Goal: Task Accomplishment & Management: Use online tool/utility

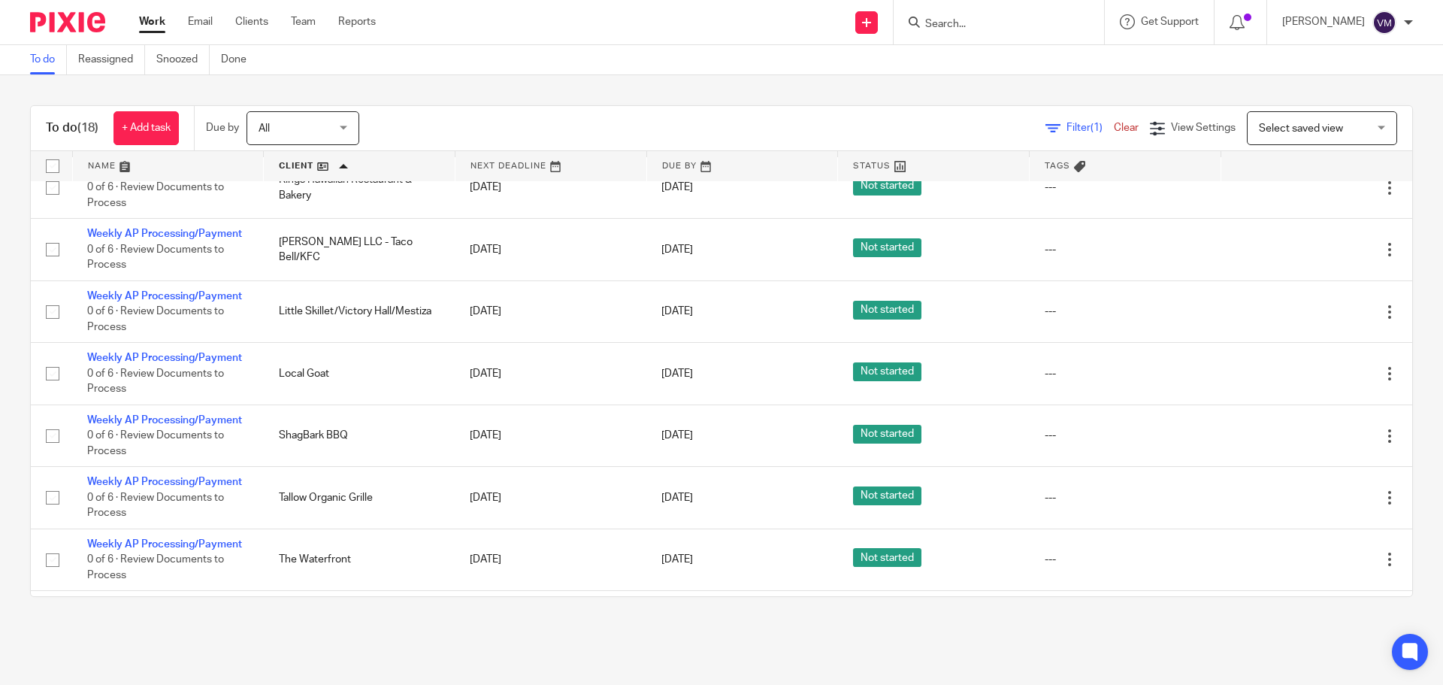
scroll to position [225, 0]
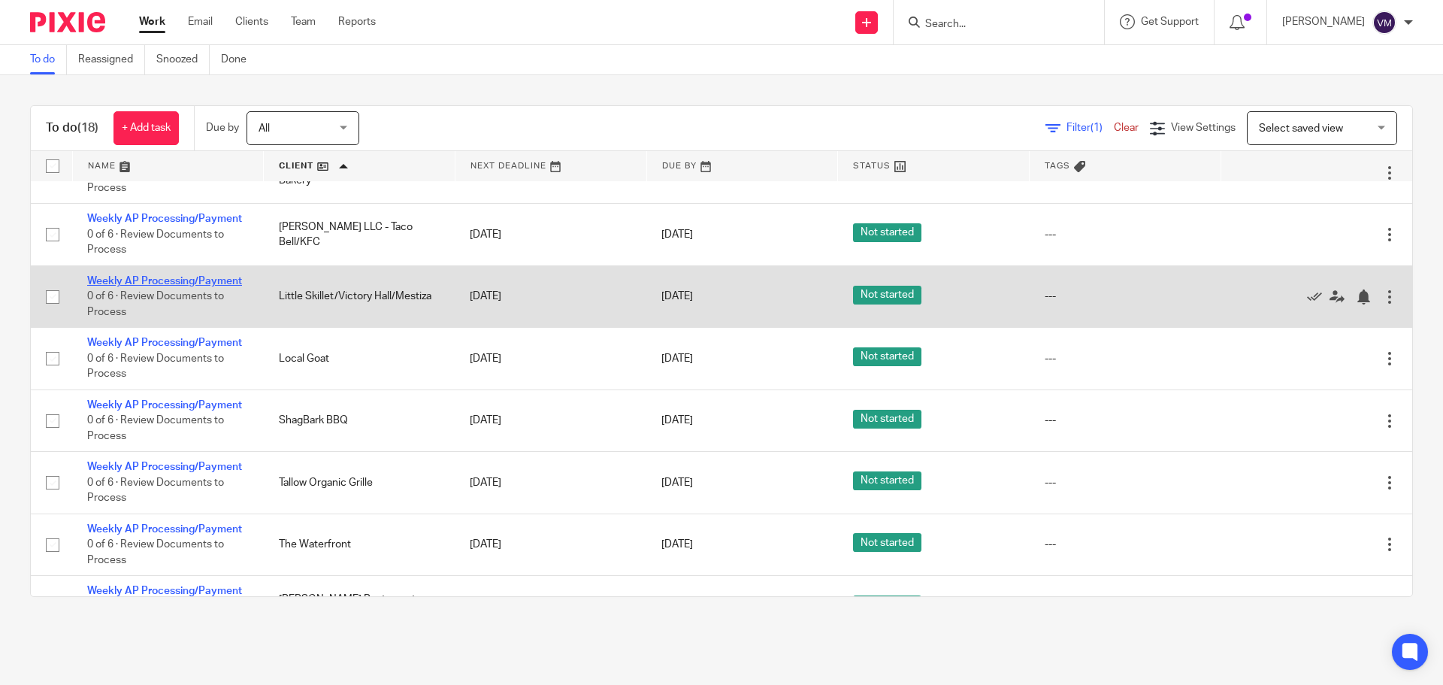
click at [201, 277] on link "Weekly AP Processing/Payment" at bounding box center [164, 281] width 155 height 11
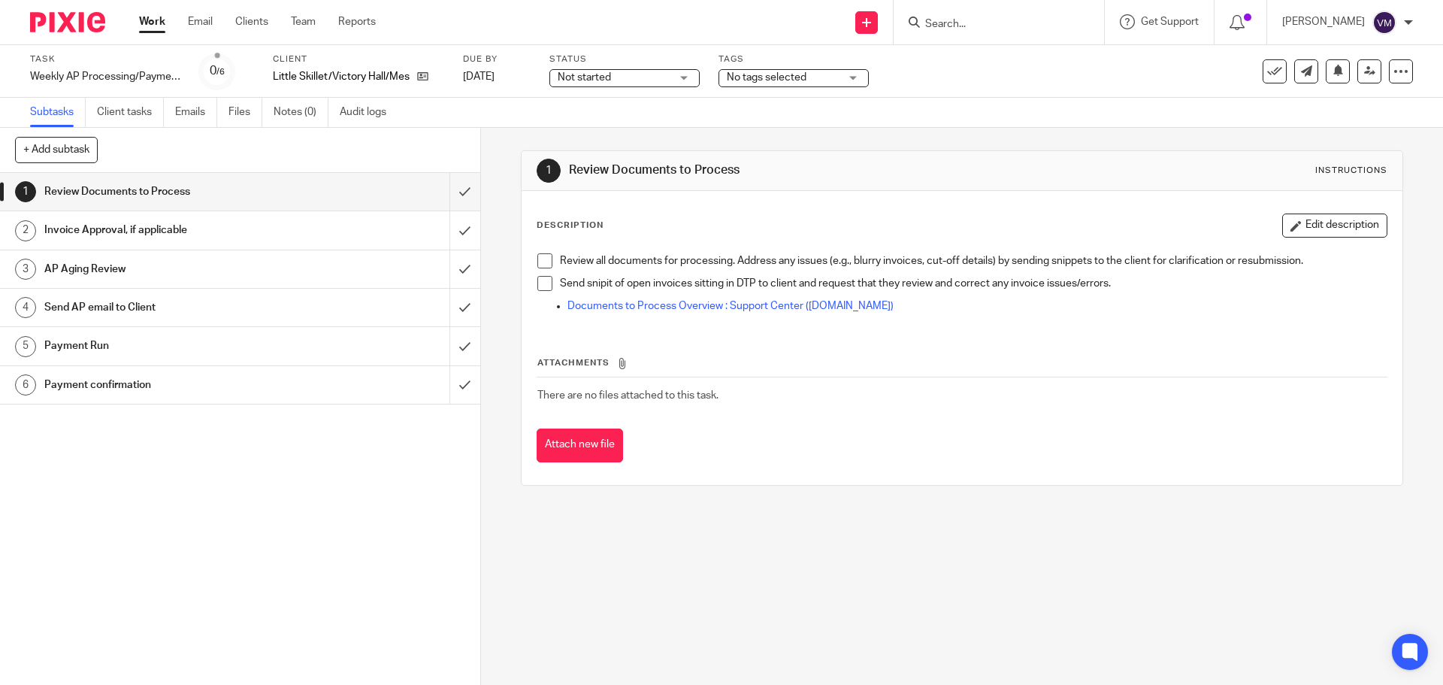
click at [150, 298] on h1 "Send AP email to Client" at bounding box center [174, 307] width 260 height 23
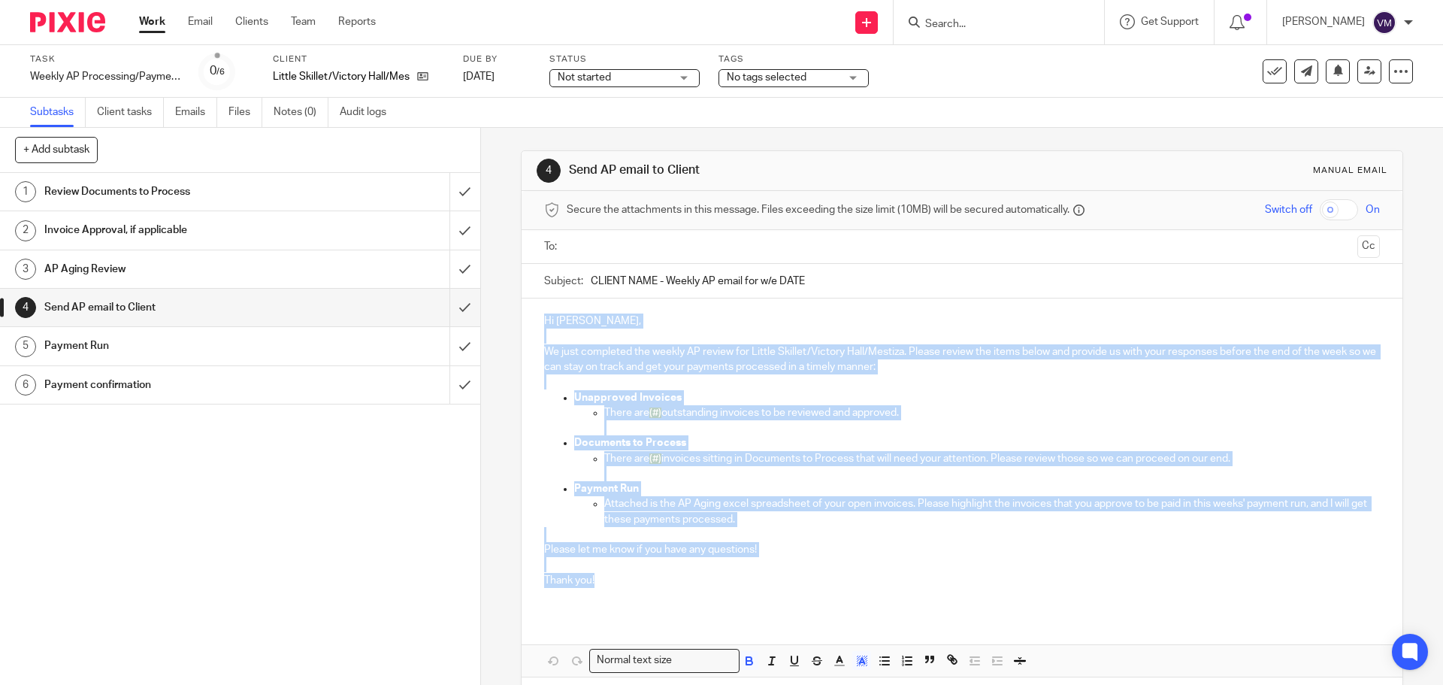
drag, startPoint x: 534, startPoint y: 315, endPoint x: 607, endPoint y: 576, distance: 271.5
click at [607, 576] on div "Hi [PERSON_NAME], We just completed the weekly AP review for Little Skillet/Vic…" at bounding box center [961, 456] width 880 height 316
copy div "Hi [PERSON_NAME], We just completed the weekly AP review for Little Skillet/Vic…"
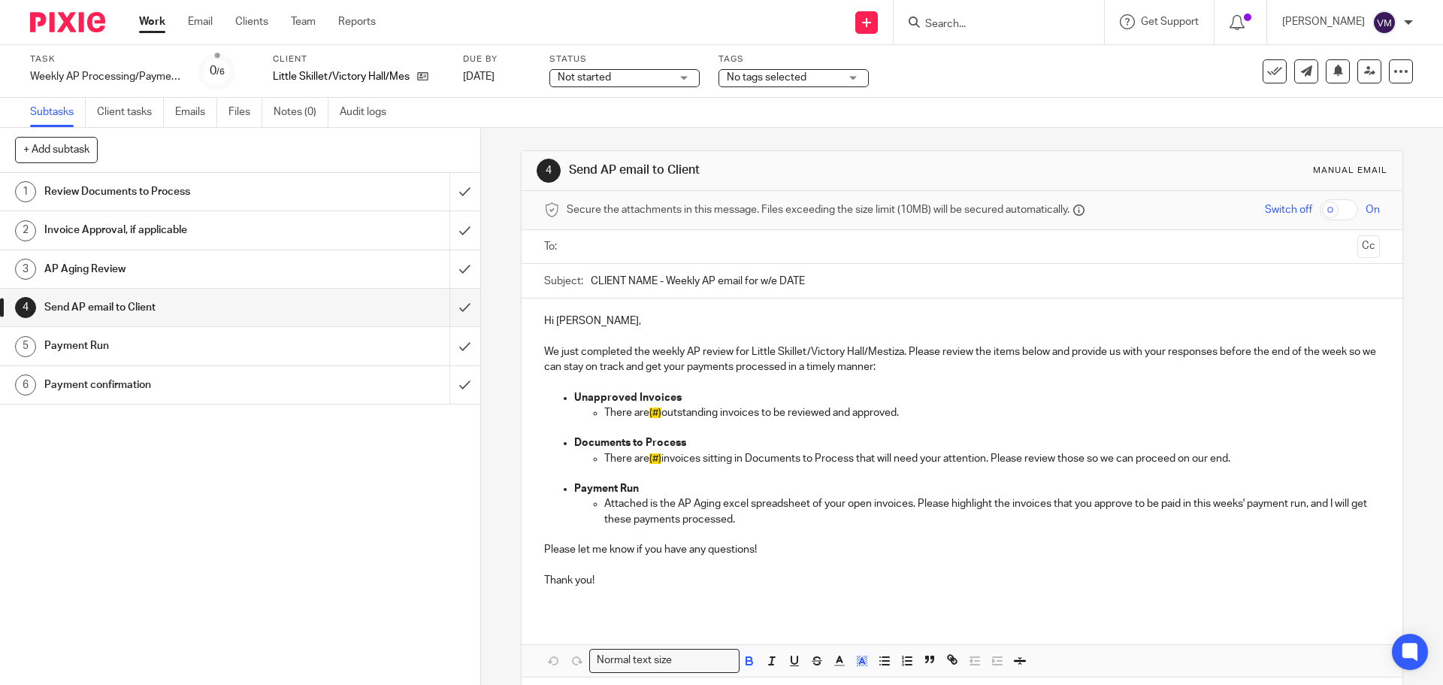
drag, startPoint x: 805, startPoint y: 279, endPoint x: 577, endPoint y: 273, distance: 227.8
click at [577, 273] on div "Subject: CLIENT NAME - Weekly AP email for w/e DATE" at bounding box center [961, 281] width 835 height 34
click at [1265, 62] on button at bounding box center [1274, 71] width 24 height 24
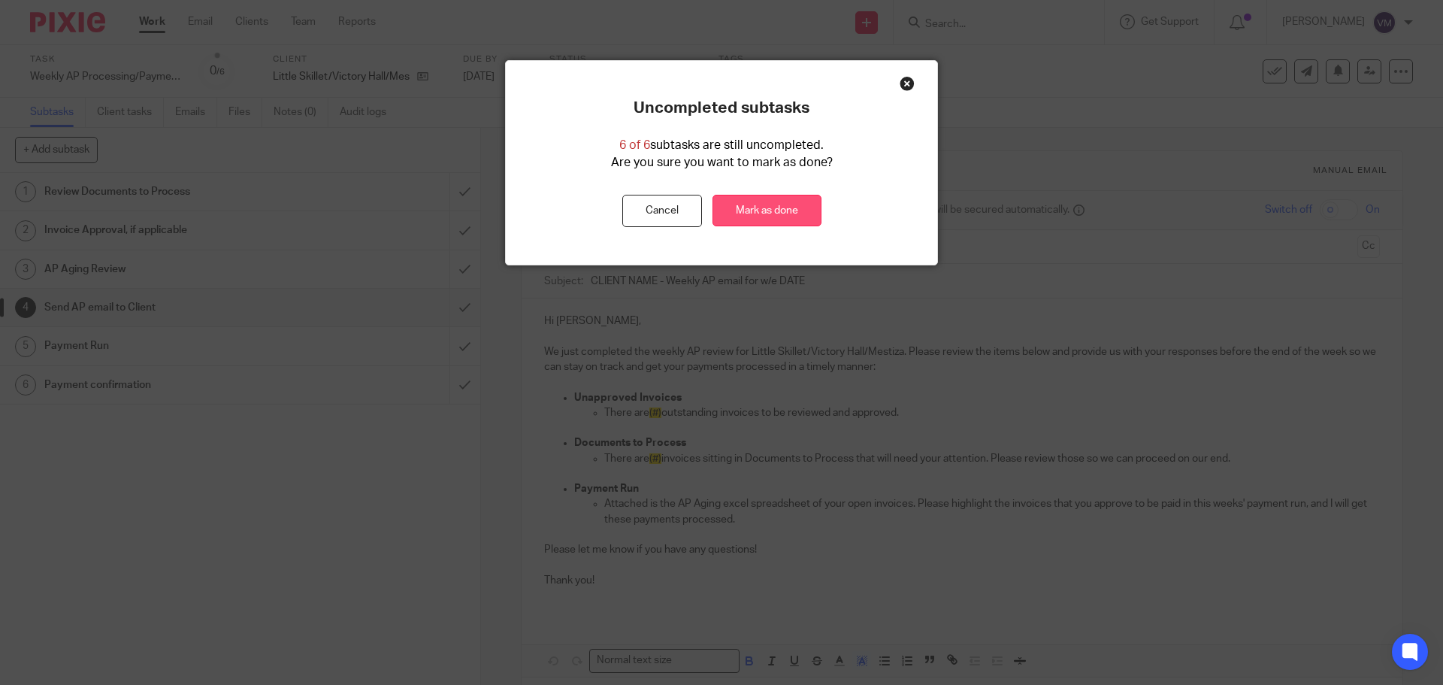
click at [726, 207] on link "Mark as done" at bounding box center [766, 211] width 109 height 32
